Goal: Task Accomplishment & Management: Use online tool/utility

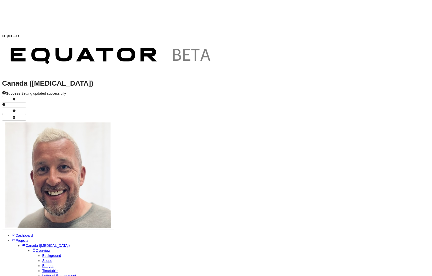
click at [22, 238] on link "Projects" at bounding box center [20, 240] width 16 height 4
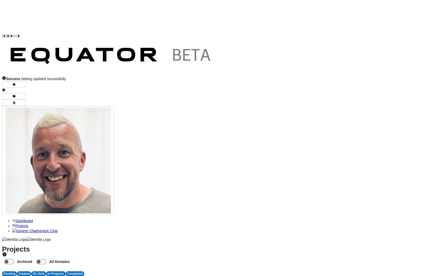
click at [23, 219] on span "Dashboard" at bounding box center [24, 221] width 17 height 4
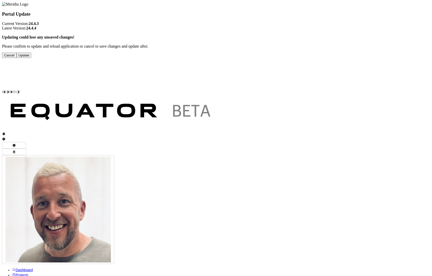
click at [31, 58] on button "Update" at bounding box center [24, 55] width 15 height 5
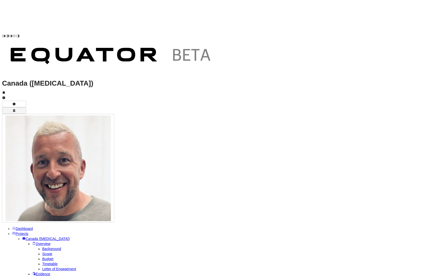
click at [15, 109] on icon "button" at bounding box center [14, 110] width 3 height 3
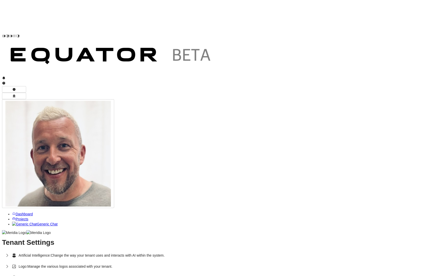
click at [157, 253] on span "Change the way your tenant uses and interacts with AI within the system." at bounding box center [108, 255] width 114 height 5
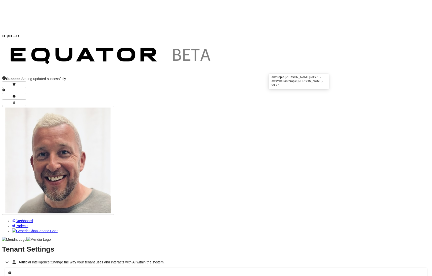
click at [27, 224] on span "Projects" at bounding box center [22, 226] width 13 height 4
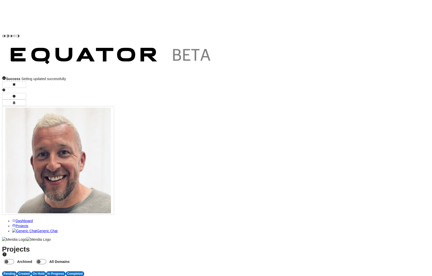
click at [93, 277] on span "C" at bounding box center [92, 279] width 3 height 4
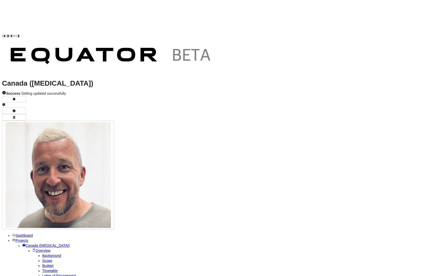
select select "*******"
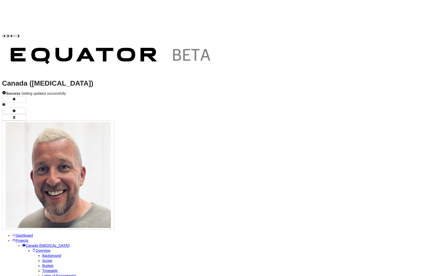
scroll to position [297, 0]
drag, startPoint x: 243, startPoint y: 112, endPoint x: 284, endPoint y: 148, distance: 54.9
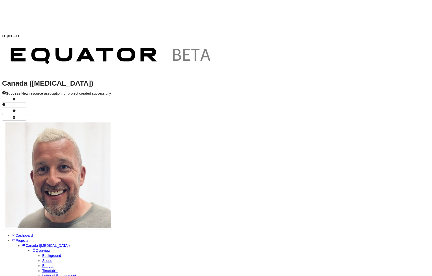
scroll to position [0, 0]
